Goal: Task Accomplishment & Management: Use online tool/utility

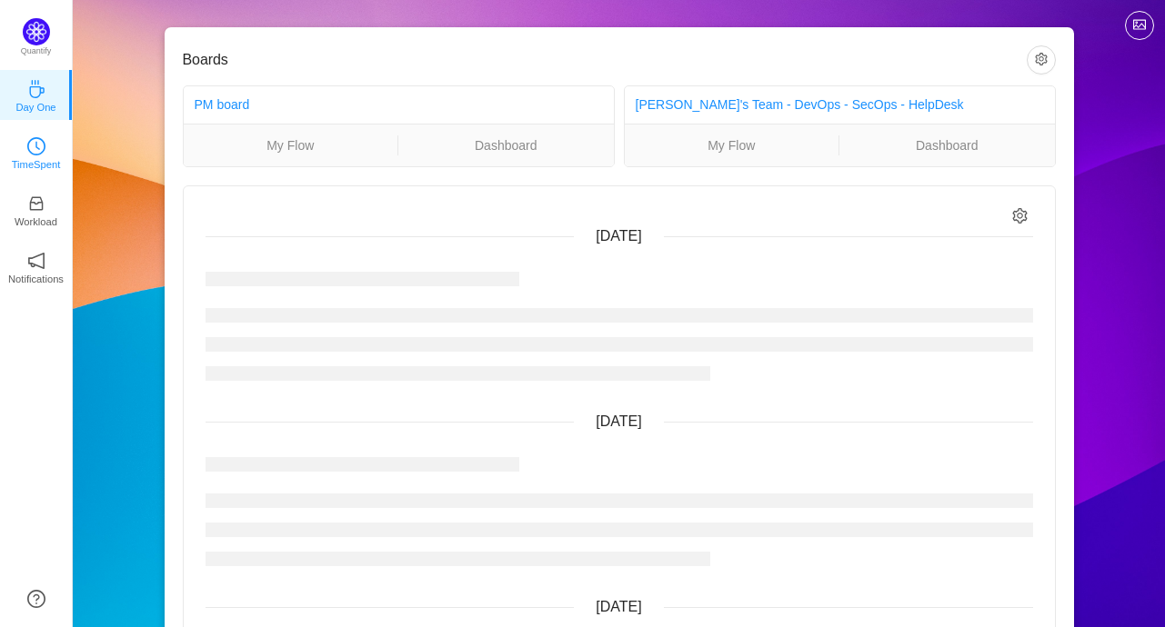
click at [41, 172] on p "TimeSpent" at bounding box center [36, 164] width 49 height 16
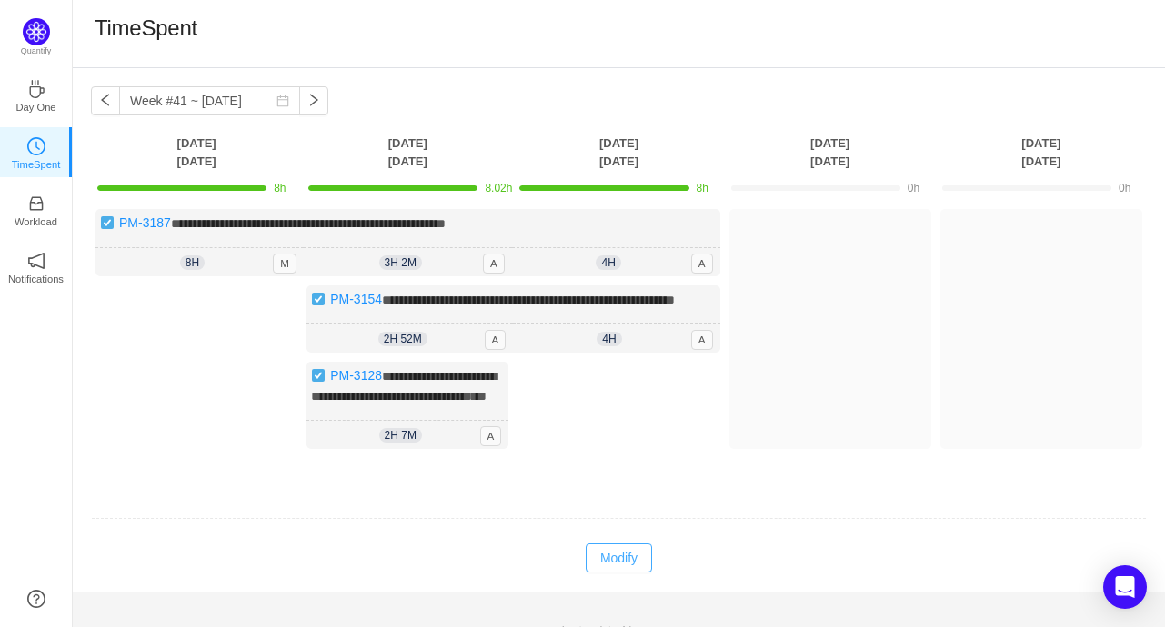
click at [607, 573] on button "Modify" at bounding box center [619, 558] width 66 height 29
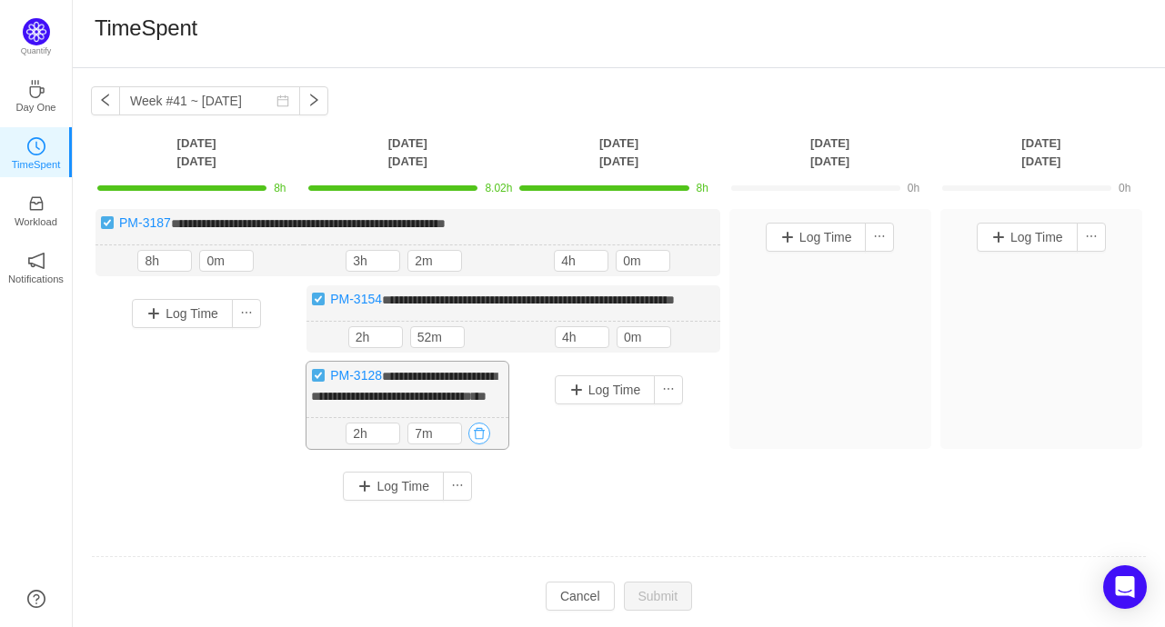
click at [480, 445] on button "button" at bounding box center [479, 434] width 22 height 22
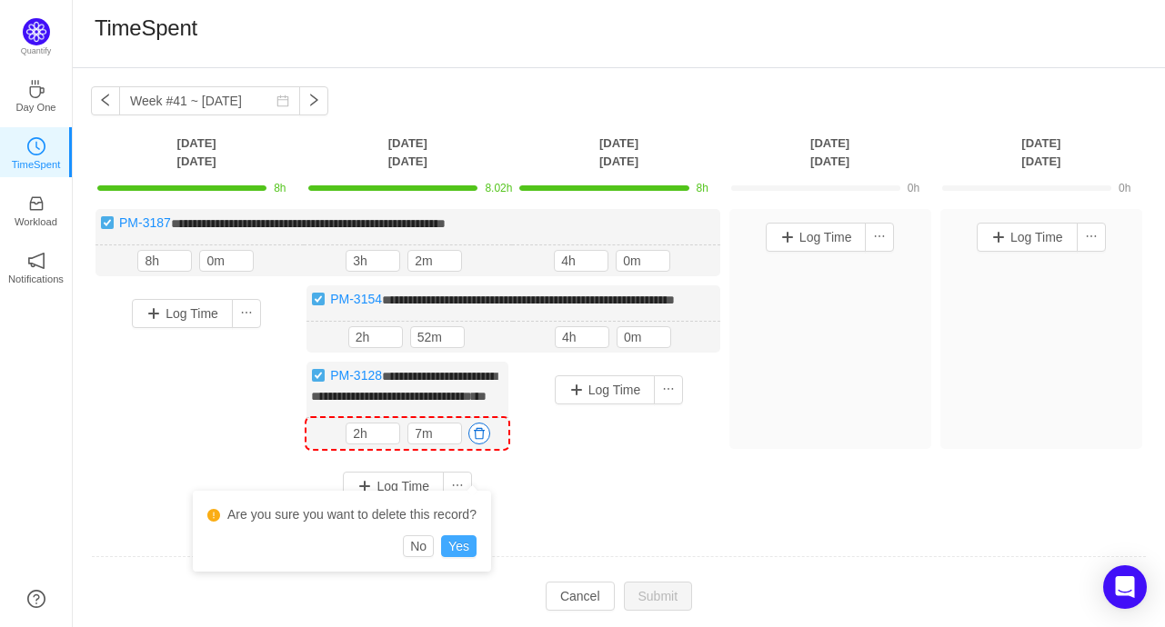
click at [461, 546] on button "Yes" at bounding box center [458, 547] width 35 height 22
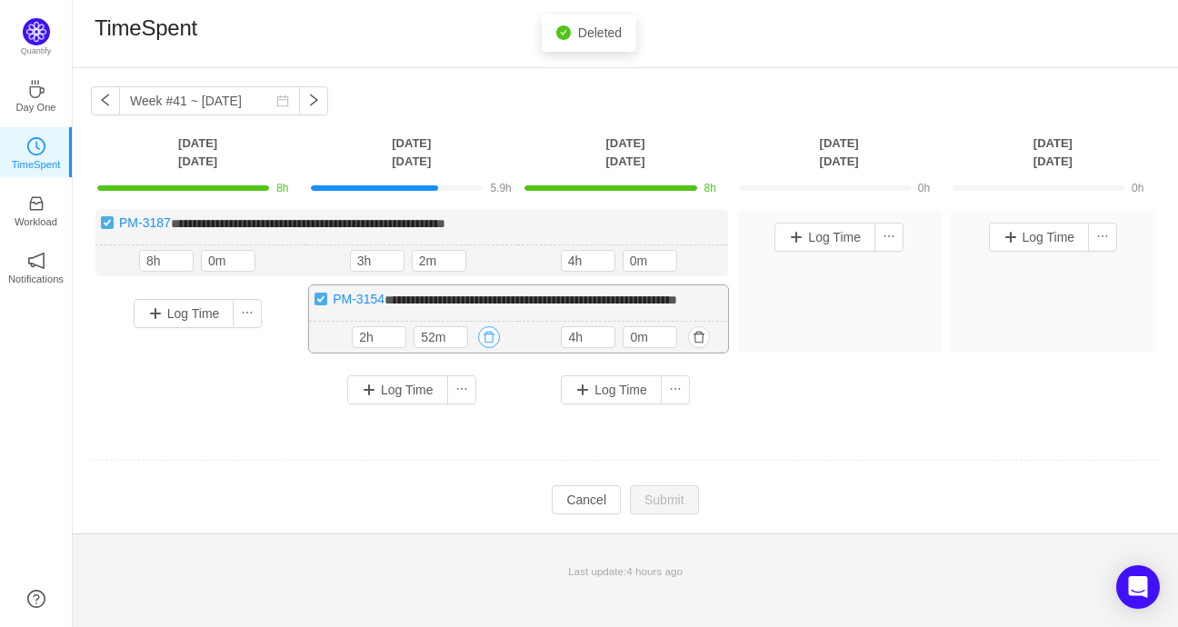
click at [486, 348] on button "button" at bounding box center [489, 337] width 22 height 22
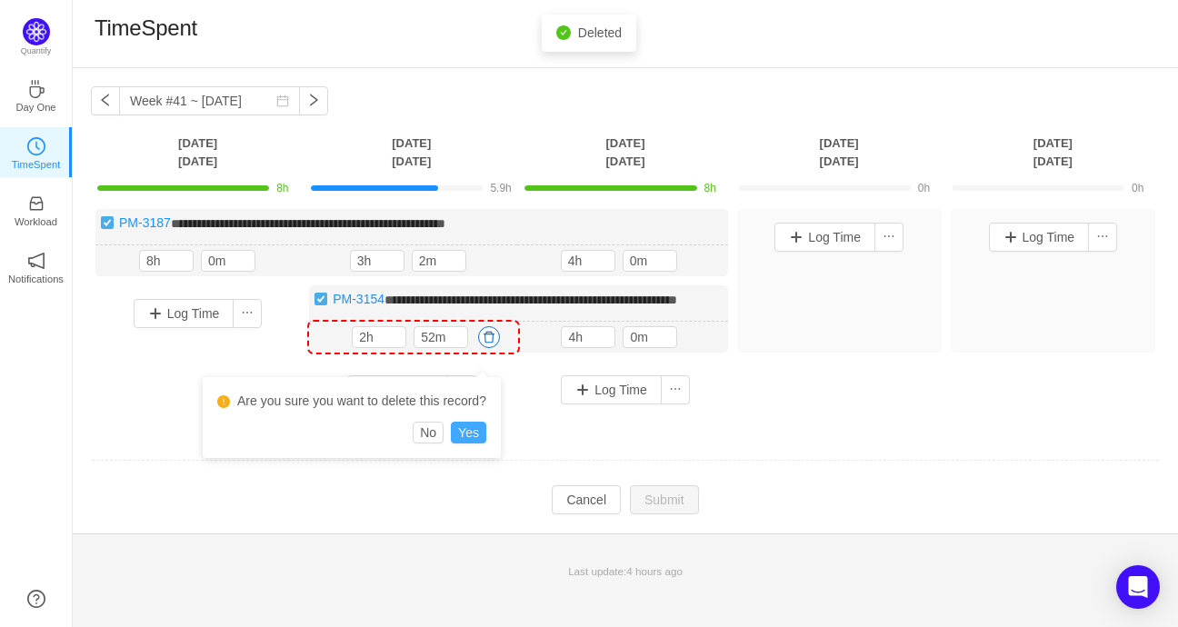
click at [467, 436] on button "Yes" at bounding box center [468, 433] width 35 height 22
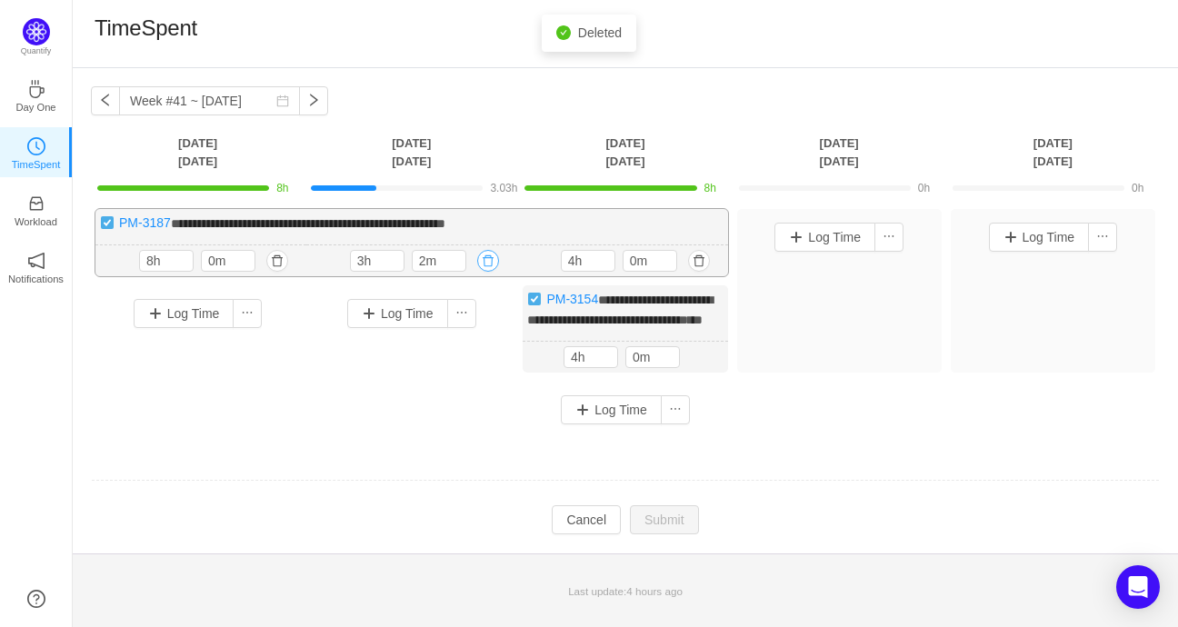
click at [487, 261] on button "button" at bounding box center [488, 261] width 22 height 22
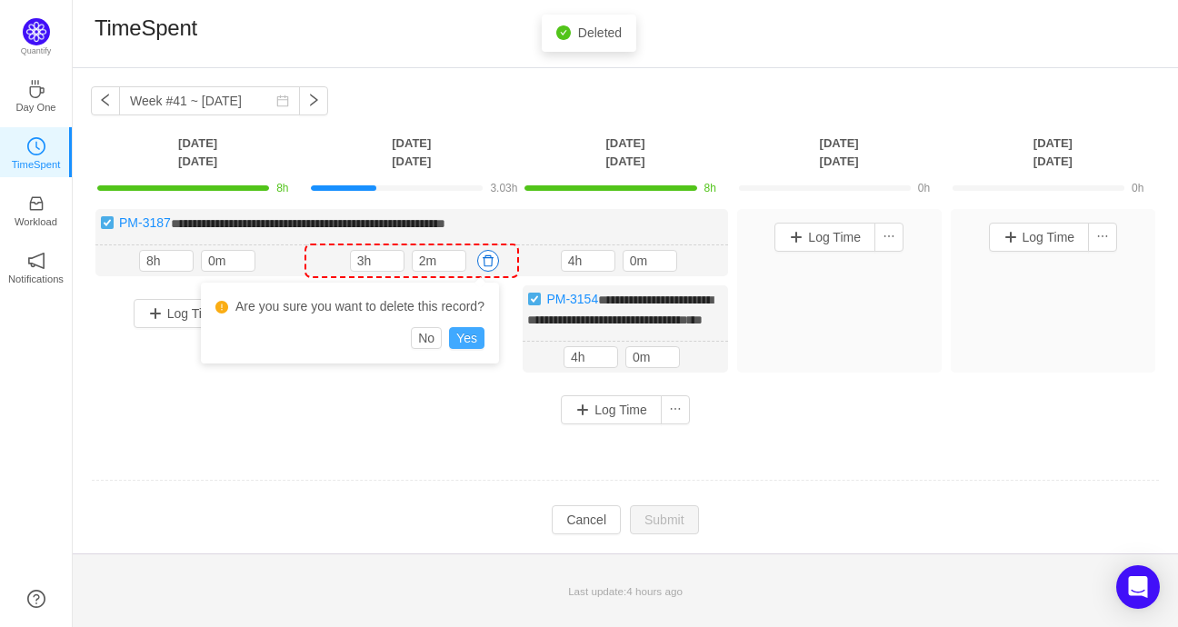
click at [471, 336] on button "Yes" at bounding box center [466, 338] width 35 height 22
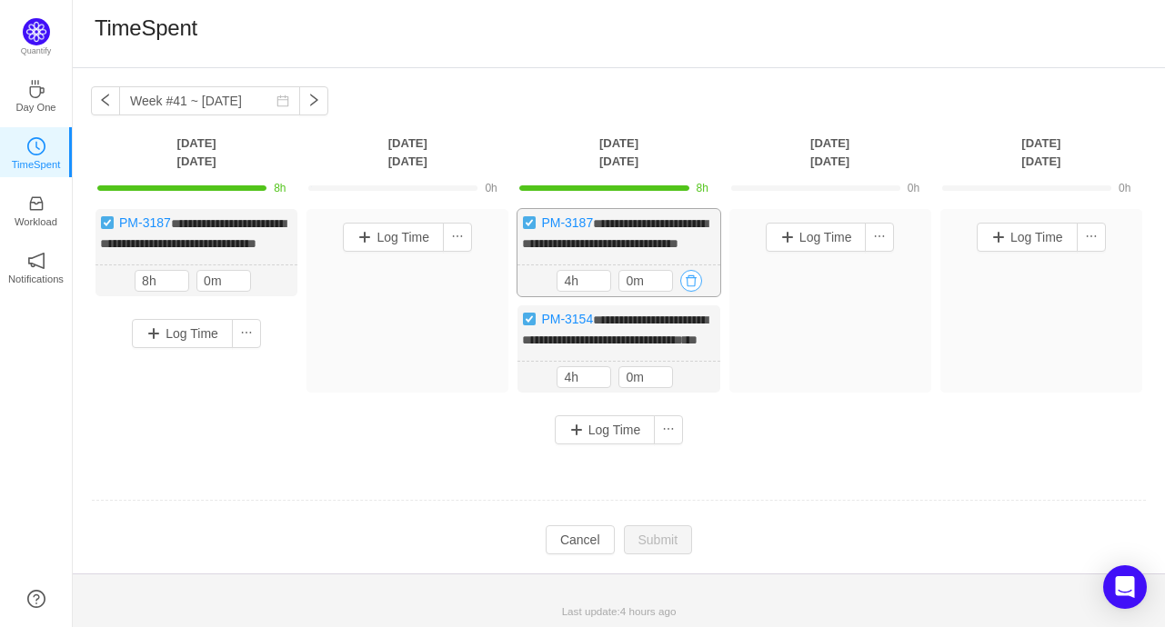
click at [680, 292] on button "button" at bounding box center [691, 281] width 22 height 22
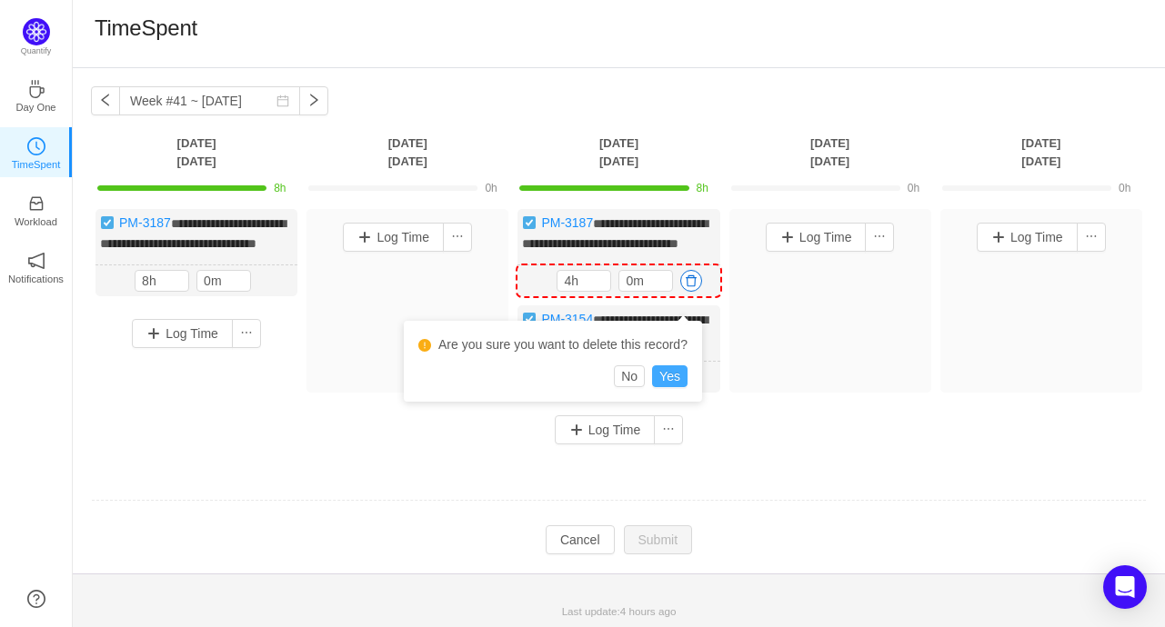
click at [673, 377] on button "Yes" at bounding box center [669, 377] width 35 height 22
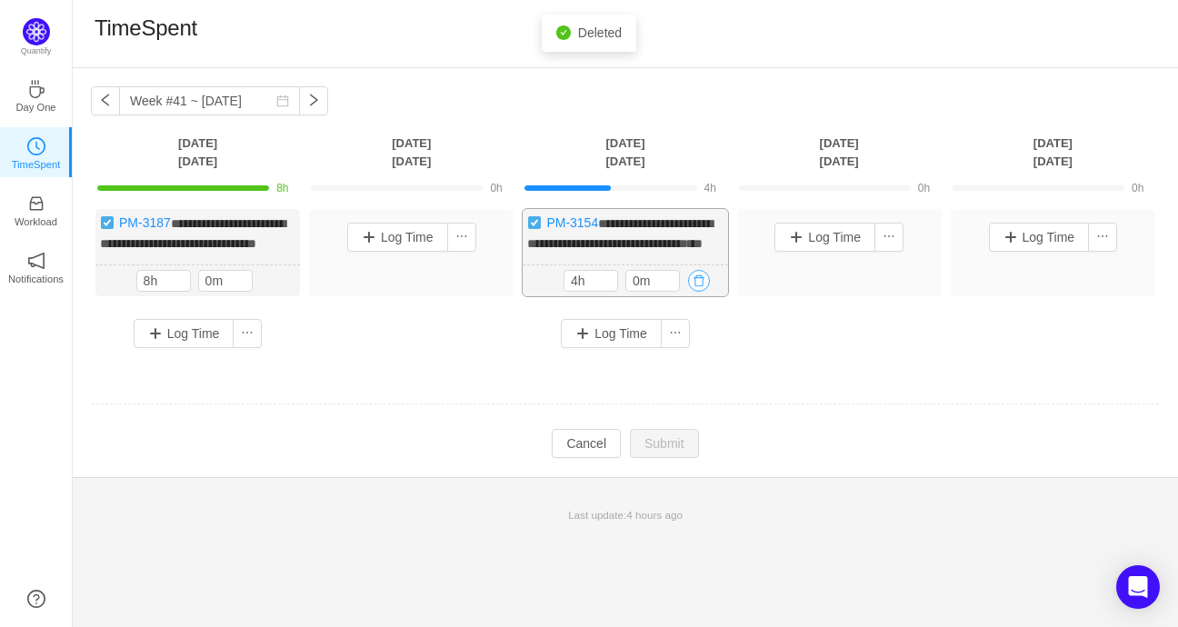
click at [697, 292] on button "button" at bounding box center [699, 281] width 22 height 22
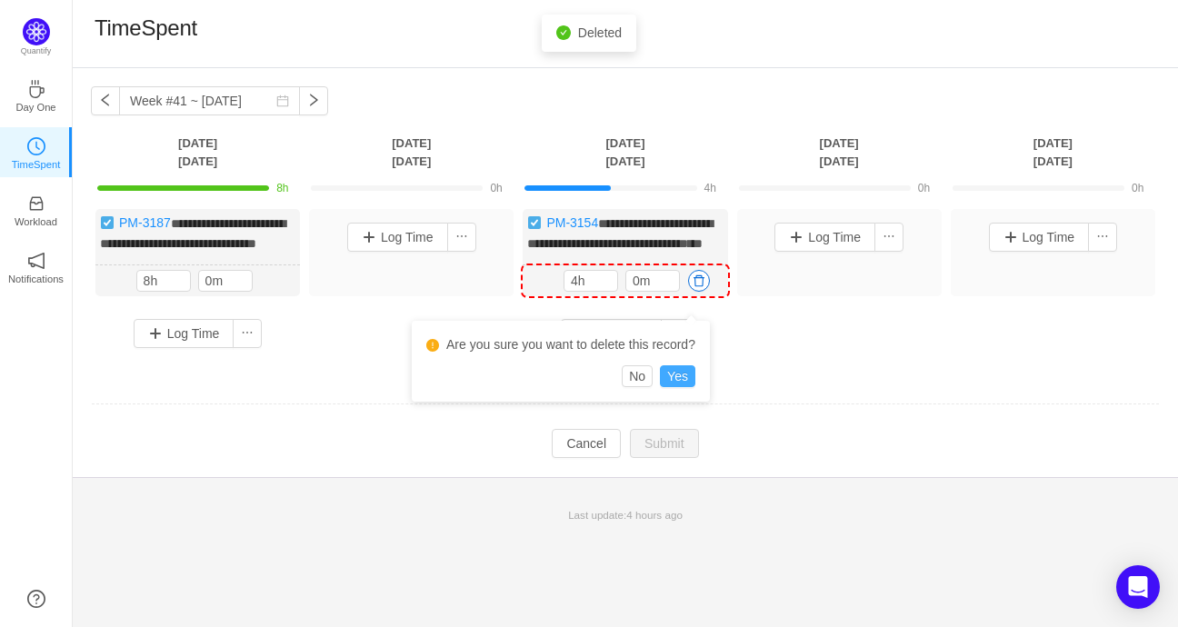
click at [677, 376] on button "Yes" at bounding box center [677, 377] width 35 height 22
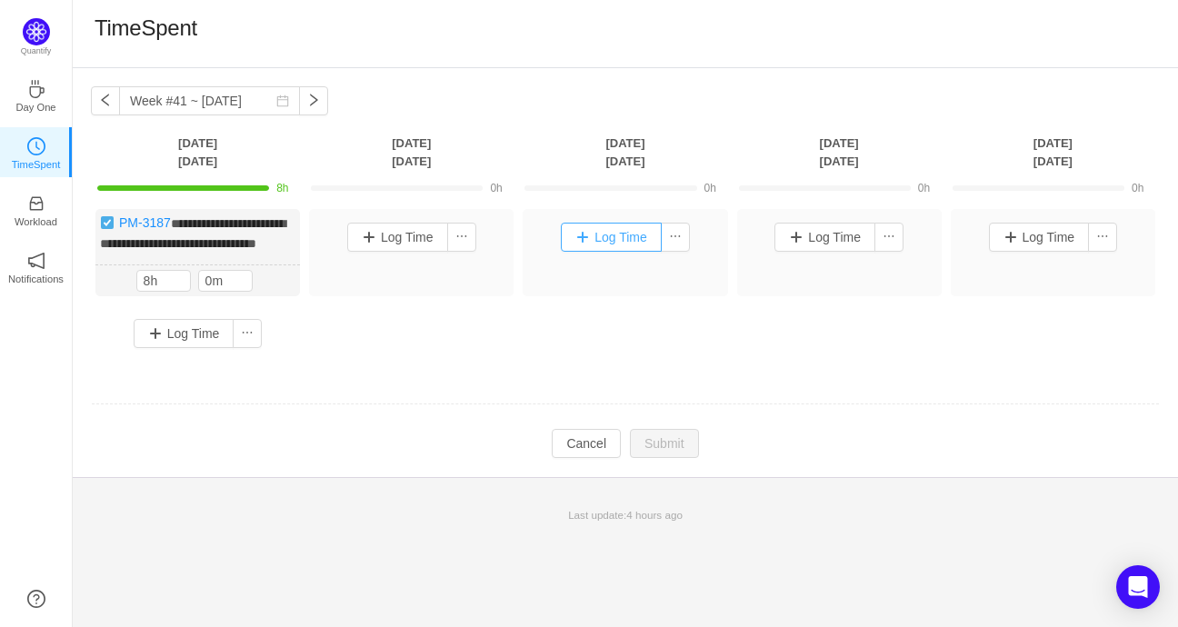
click at [604, 231] on button "Log Time" at bounding box center [611, 237] width 101 height 29
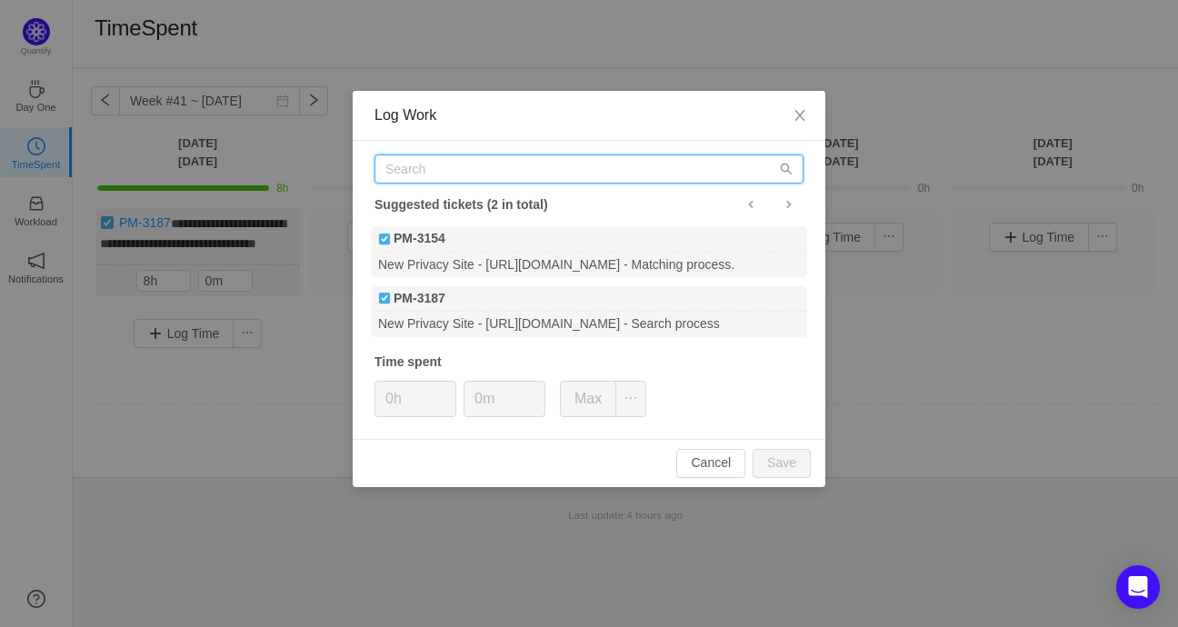
click at [493, 172] on input "text" at bounding box center [589, 169] width 429 height 29
paste input "PM-3221"
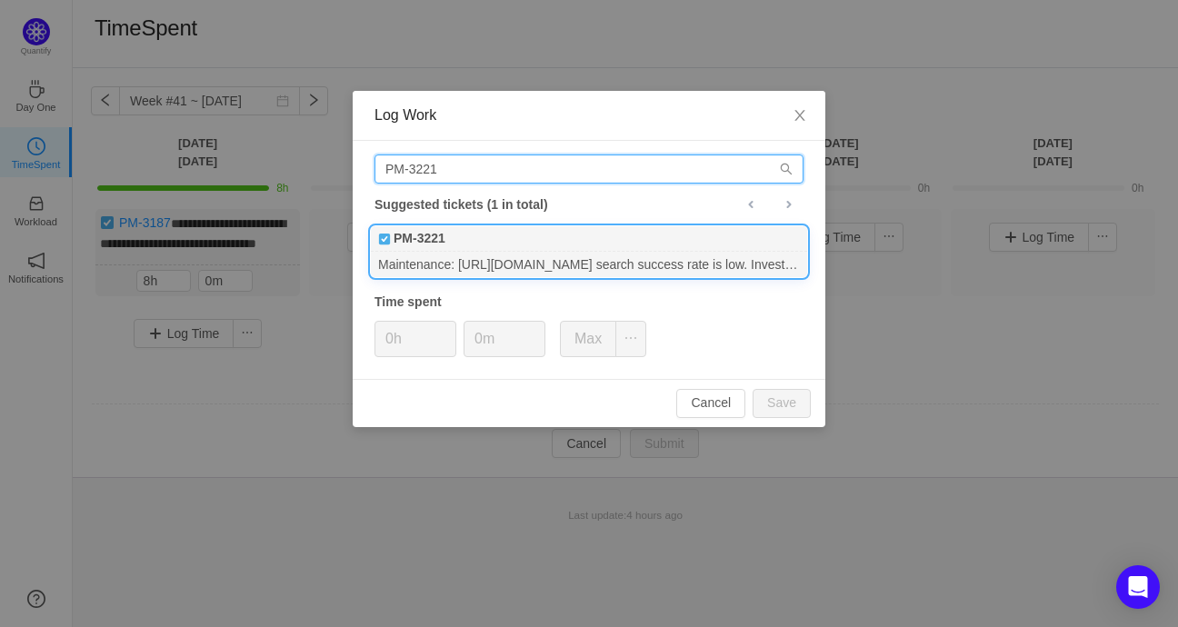
type input "PM-3221"
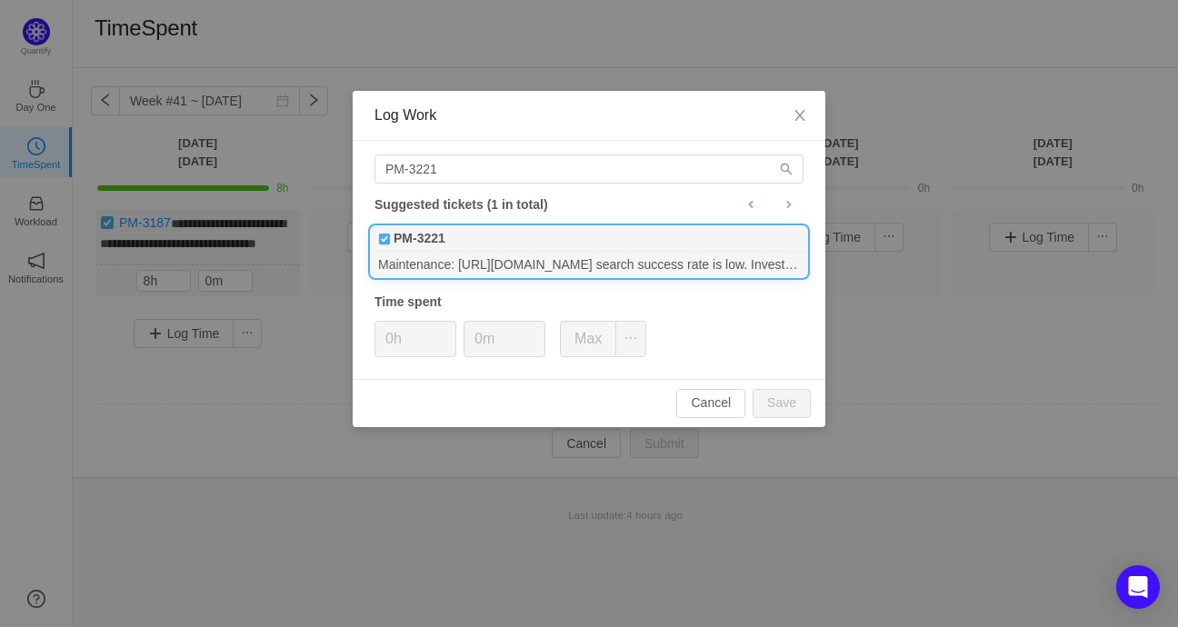
click at [517, 249] on div "PM-3221" at bounding box center [589, 238] width 436 height 25
click at [780, 404] on button "Save" at bounding box center [782, 403] width 58 height 29
type input "0h"
